Goal: Task Accomplishment & Management: Complete application form

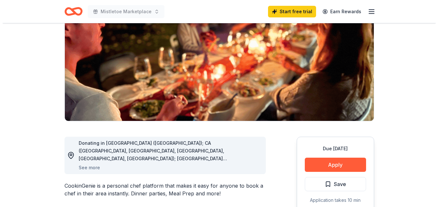
scroll to position [96, 0]
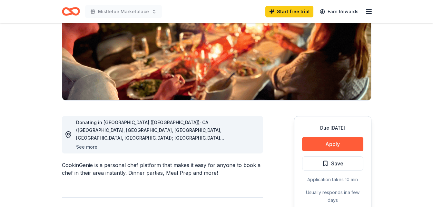
click at [81, 148] on button "See more" at bounding box center [86, 147] width 21 height 8
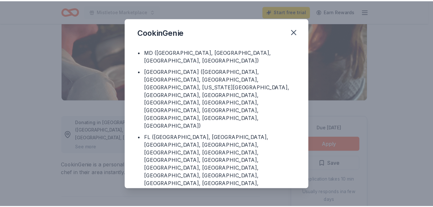
scroll to position [88, 0]
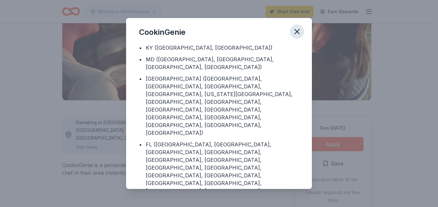
click at [298, 32] on icon "button" at bounding box center [297, 31] width 5 height 5
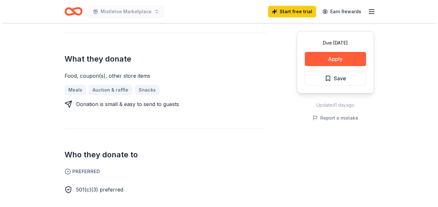
scroll to position [221, 0]
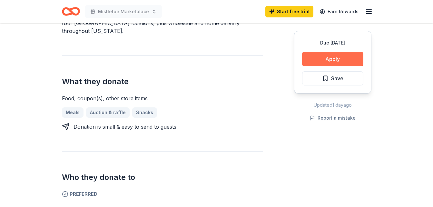
click at [336, 61] on button "Apply" at bounding box center [332, 59] width 61 height 14
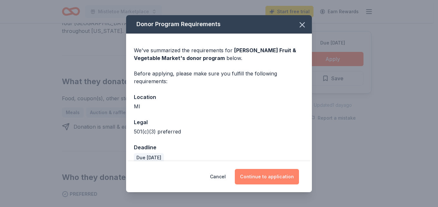
click at [267, 178] on button "Continue to application" at bounding box center [267, 176] width 64 height 15
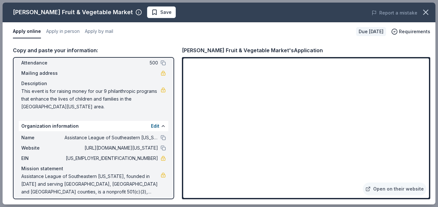
scroll to position [42, 0]
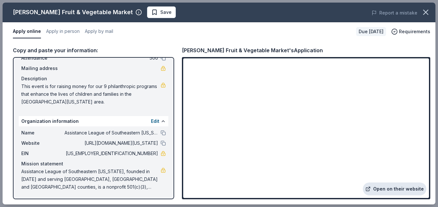
click at [383, 190] on link "Open on their website" at bounding box center [395, 189] width 64 height 13
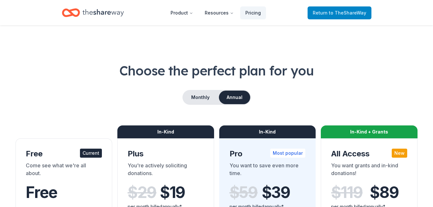
click at [343, 11] on span "to TheShareWay" at bounding box center [347, 12] width 37 height 5
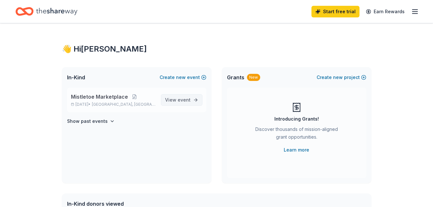
click at [170, 102] on span "View event" at bounding box center [177, 100] width 25 height 8
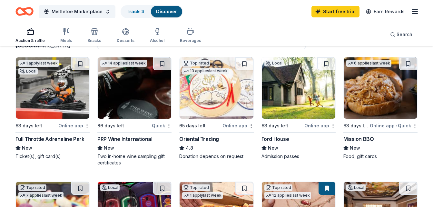
scroll to position [65, 0]
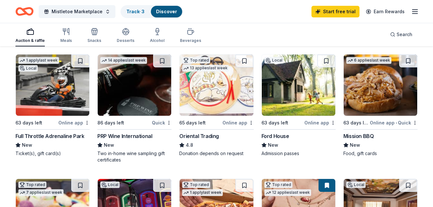
click at [118, 138] on div "PRP Wine International" at bounding box center [124, 136] width 55 height 8
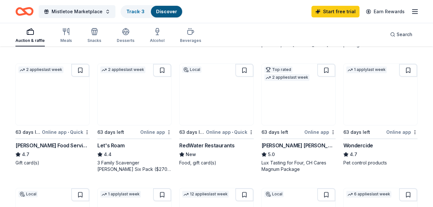
scroll to position [329, 0]
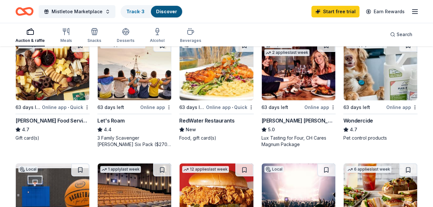
click at [108, 120] on div "Let's Roam" at bounding box center [110, 121] width 27 height 8
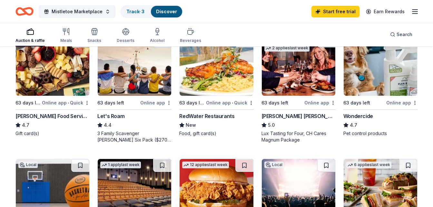
scroll to position [335, 0]
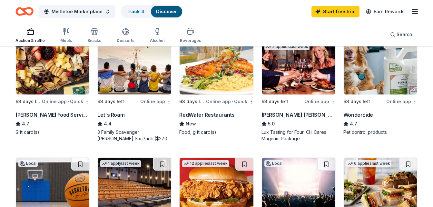
click at [356, 116] on div "Wondercide" at bounding box center [359, 115] width 30 height 8
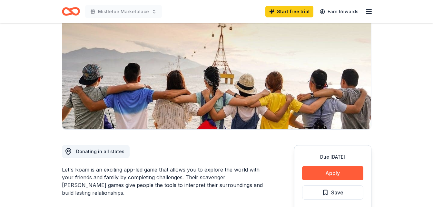
scroll to position [31, 0]
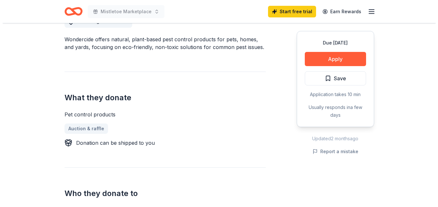
scroll to position [213, 0]
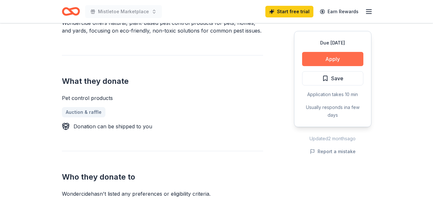
click at [339, 57] on button "Apply" at bounding box center [332, 59] width 61 height 14
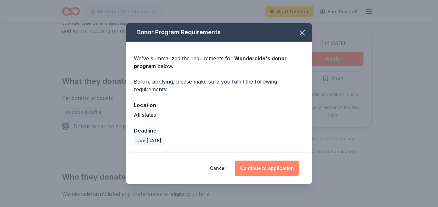
click at [268, 167] on button "Continue to application" at bounding box center [267, 168] width 64 height 15
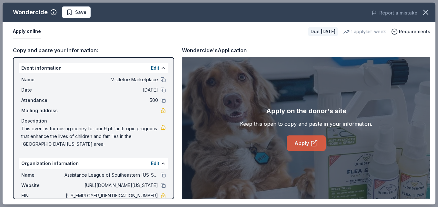
click at [295, 141] on link "Apply" at bounding box center [306, 143] width 39 height 15
